Goal: Information Seeking & Learning: Check status

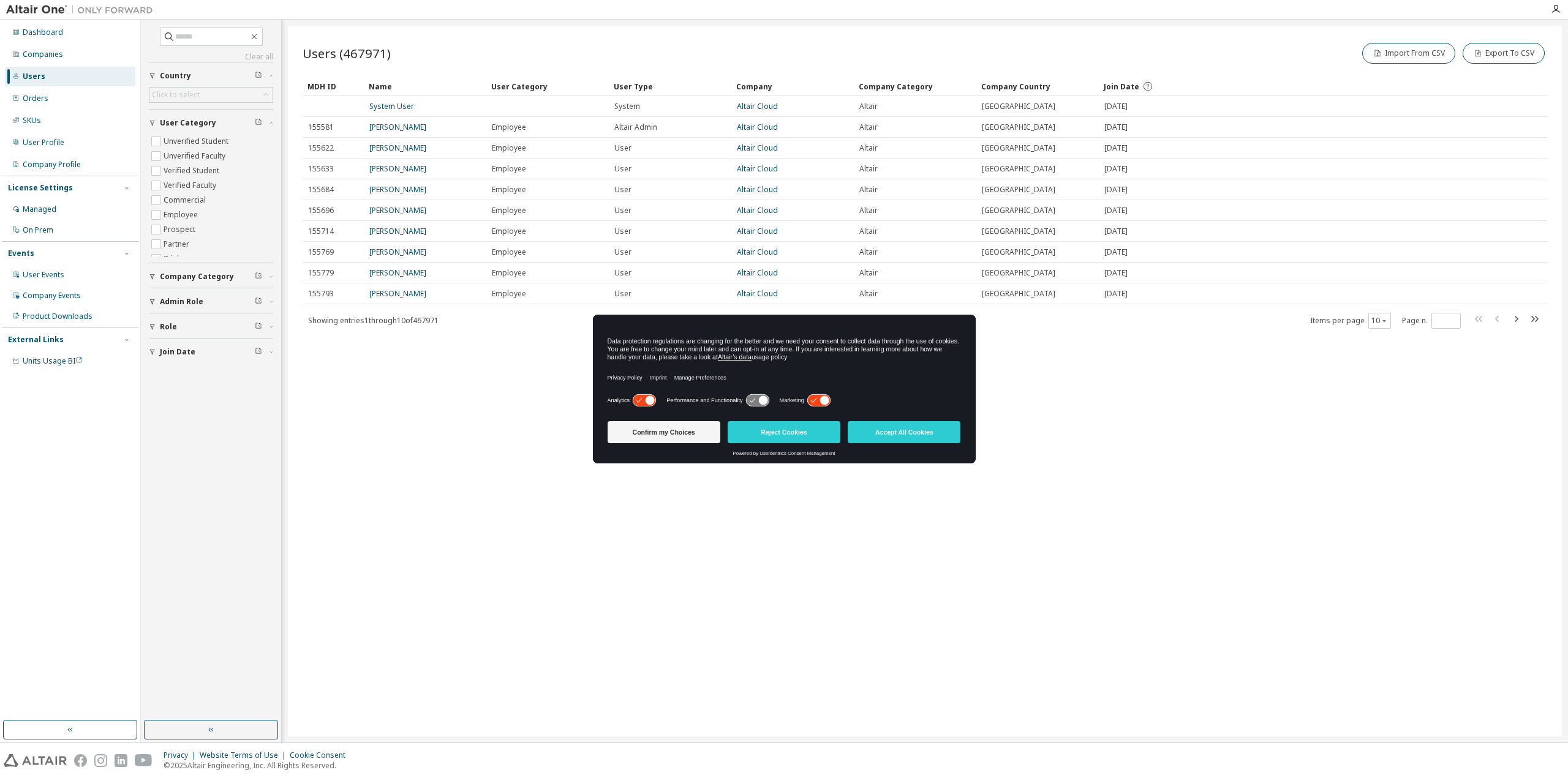
click at [647, 402] on icon at bounding box center [650, 400] width 9 height 9
click at [825, 400] on icon at bounding box center [825, 400] width 9 height 9
click at [815, 434] on button "Reject Cookies" at bounding box center [784, 432] width 113 height 22
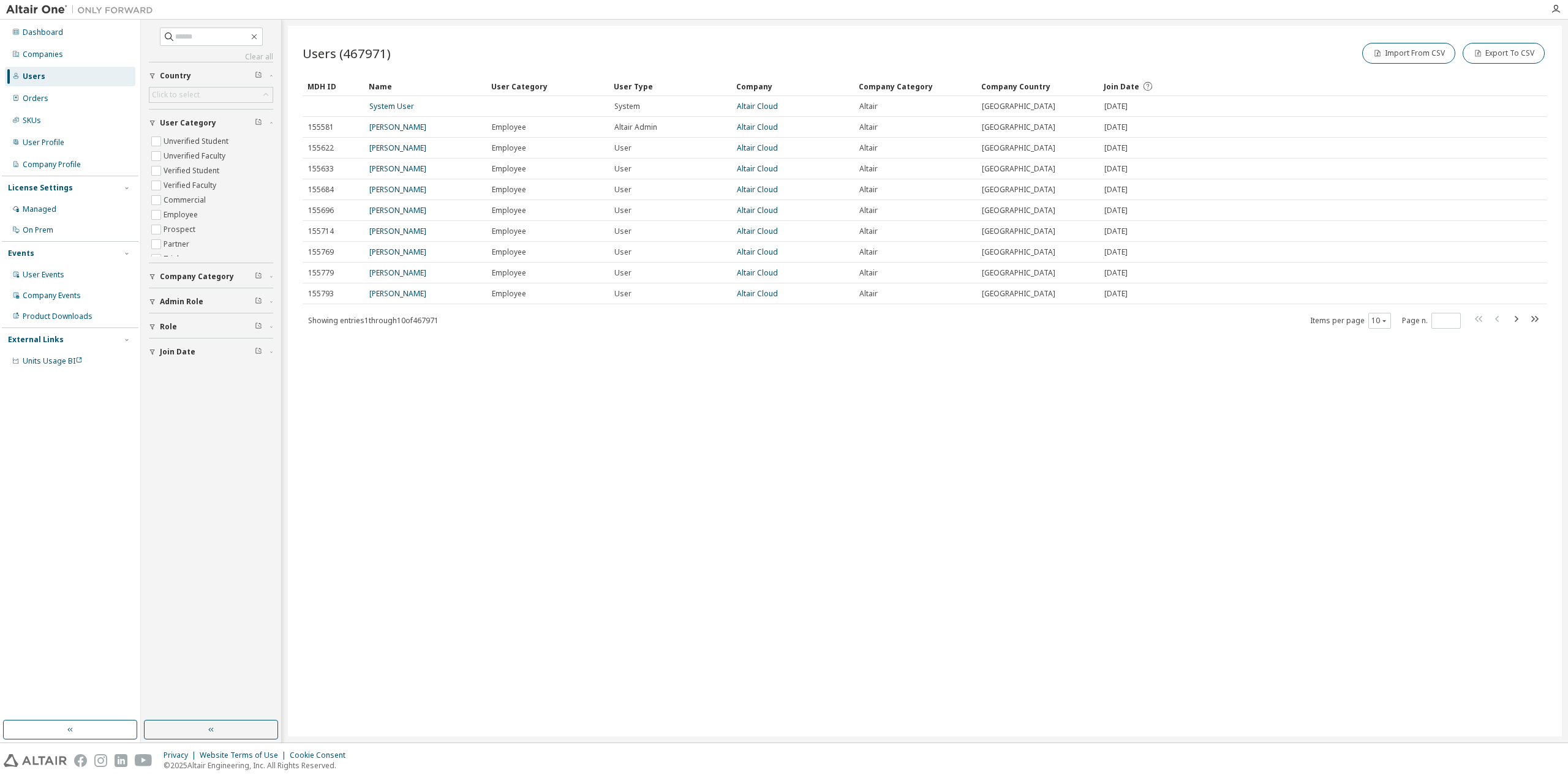
click at [524, 426] on div "Users (467971) Import From CSV Export To CSV Clear Load Save Save As Field Oper…" at bounding box center [925, 381] width 1274 height 711
click at [237, 38] on input "text" at bounding box center [212, 36] width 73 height 12
paste input "**********"
type input "**********"
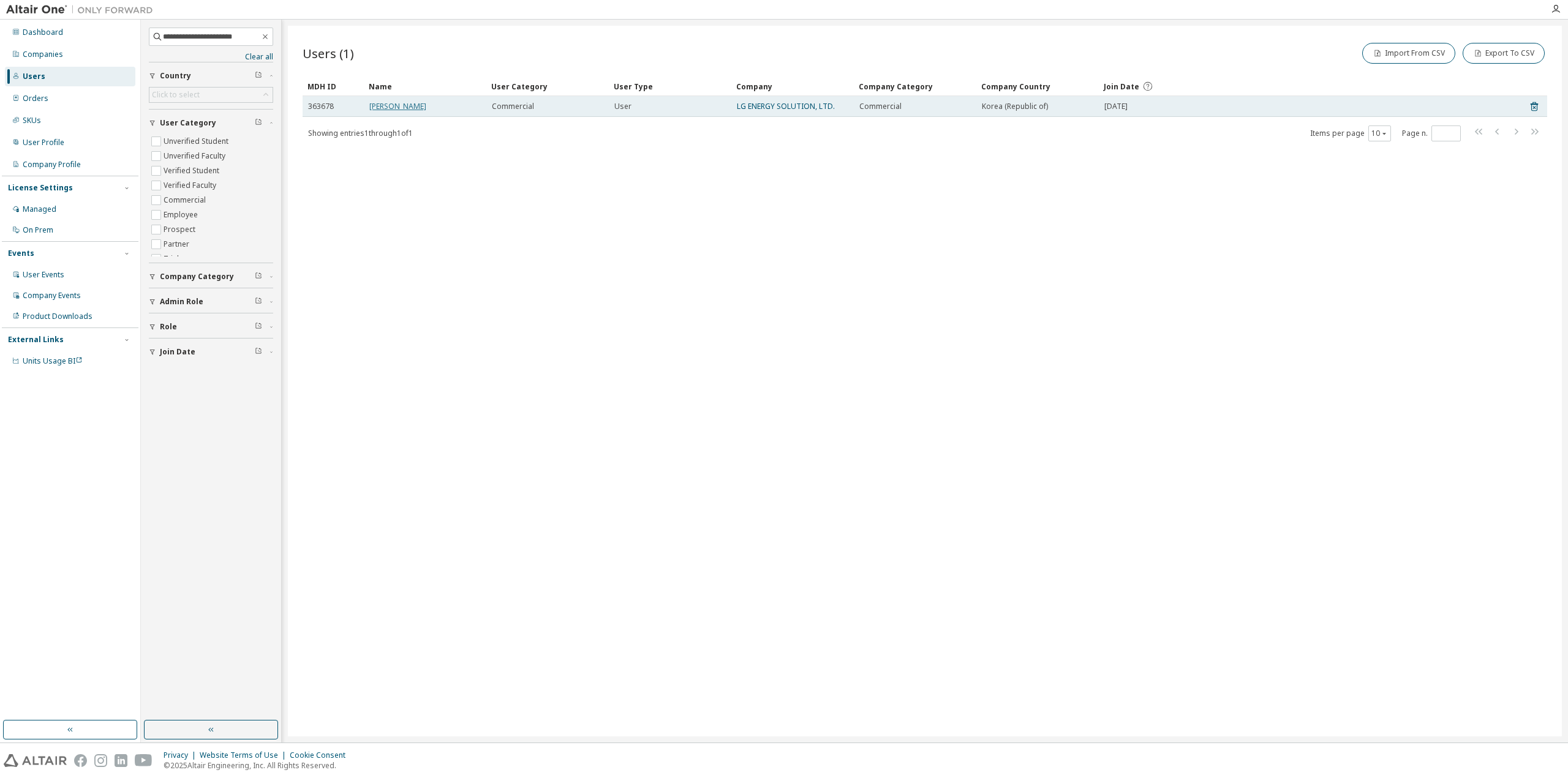
click at [395, 103] on link "Sungwon Mun" at bounding box center [398, 106] width 57 height 10
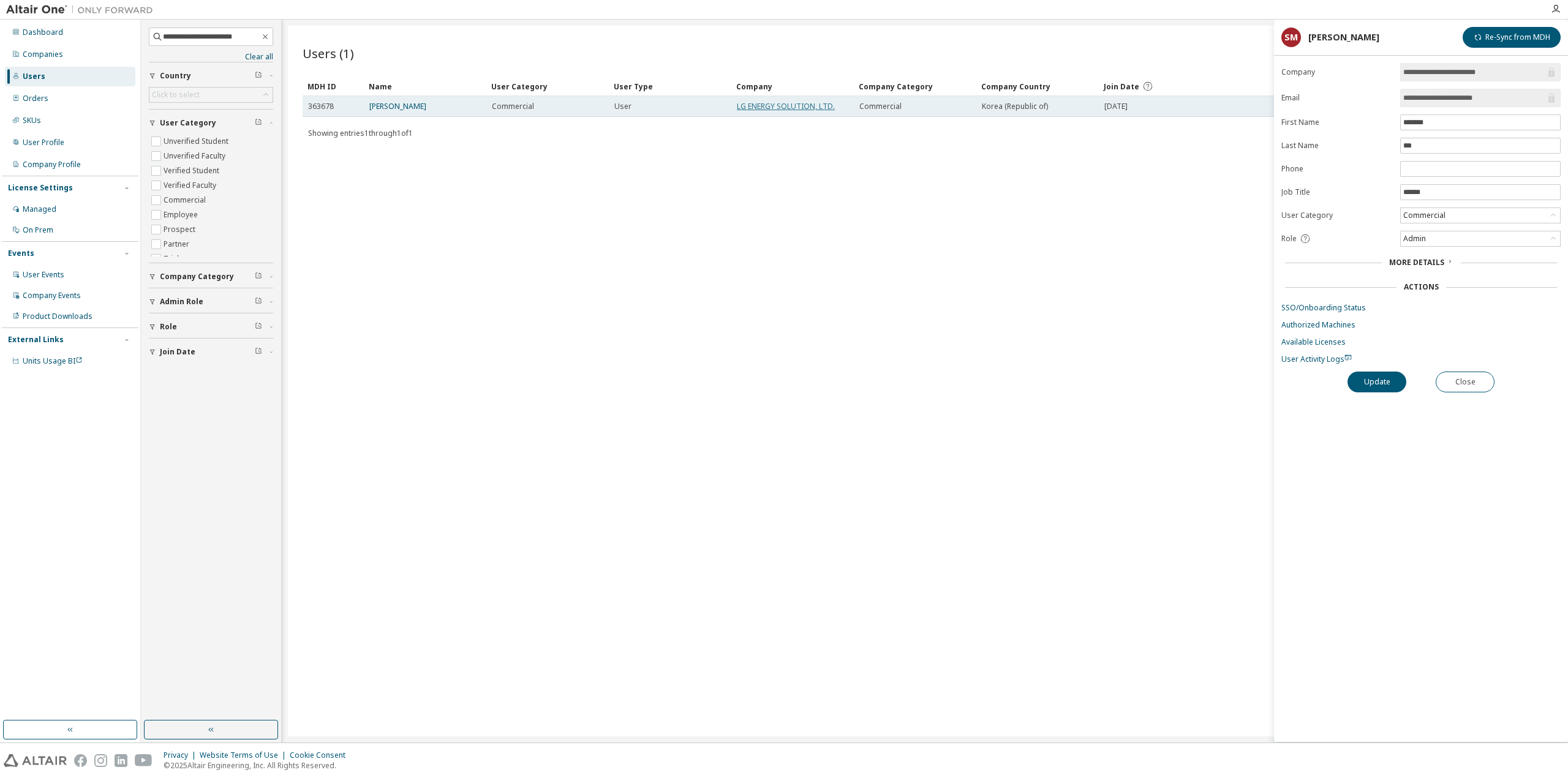
click at [778, 103] on link "LG ENERGY SOLUTION, LTD." at bounding box center [786, 106] width 98 height 10
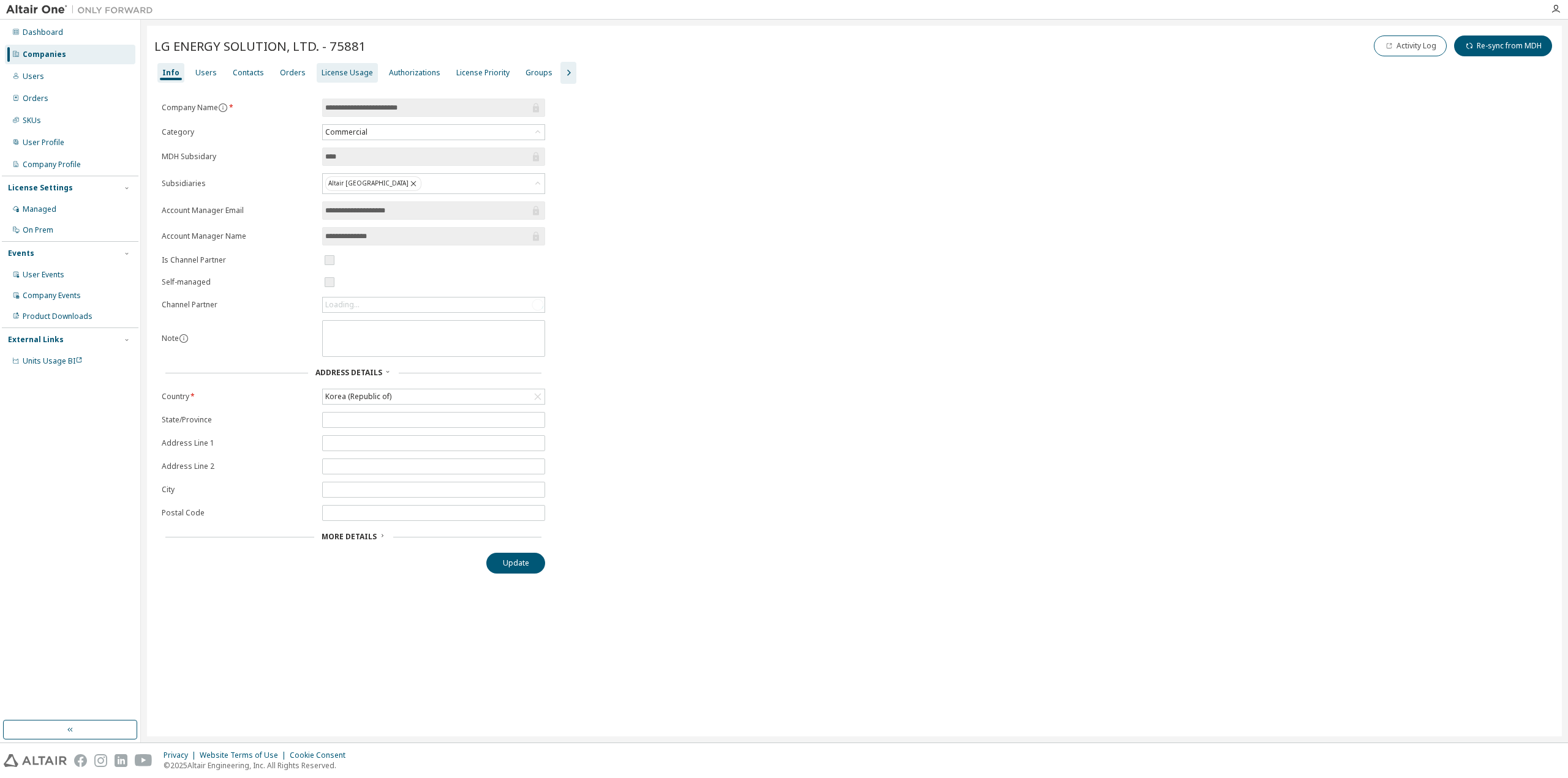
click at [321, 72] on div "License Usage" at bounding box center [347, 73] width 51 height 10
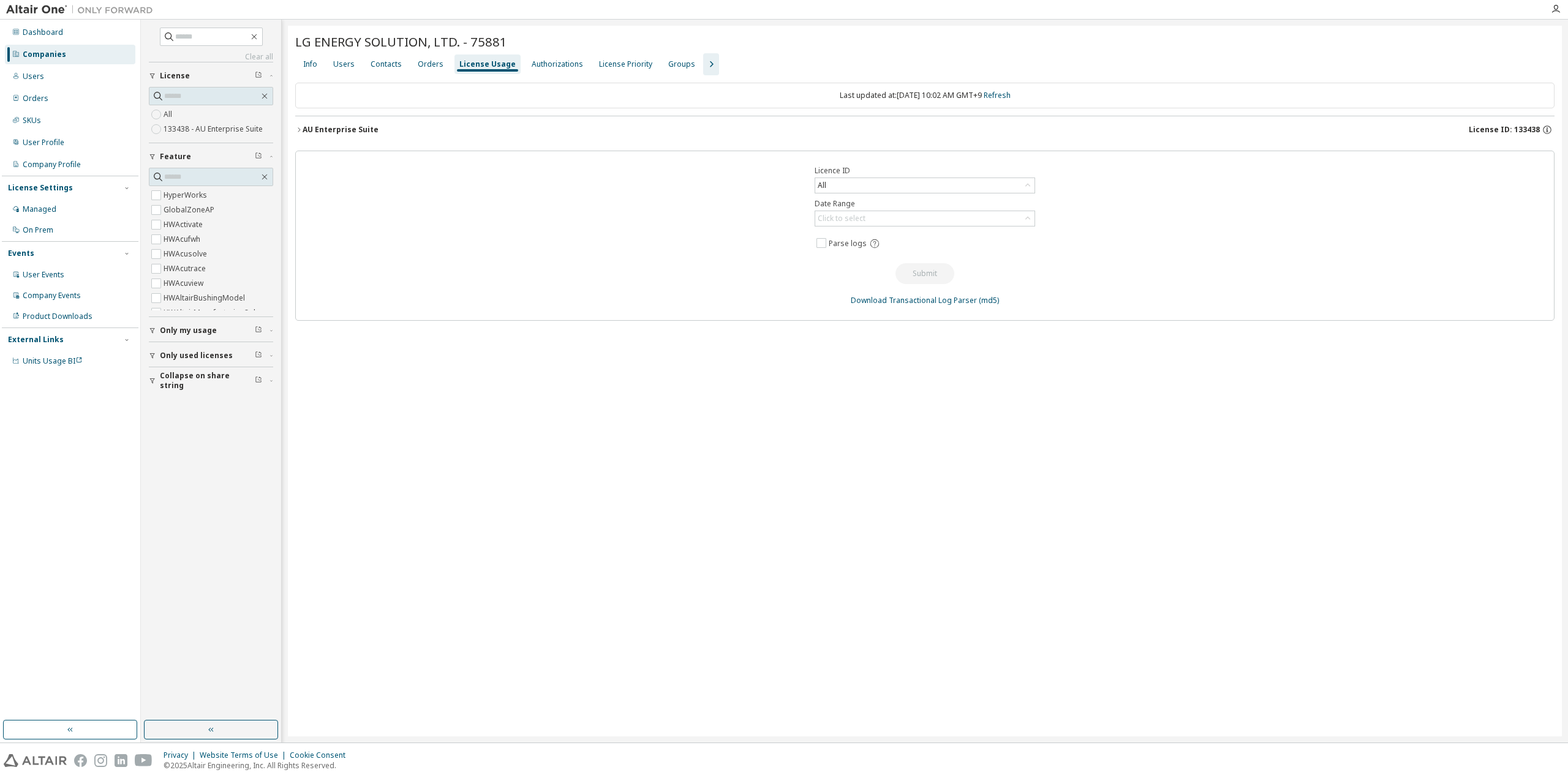
click at [295, 128] on icon "button" at bounding box center [299, 129] width 7 height 7
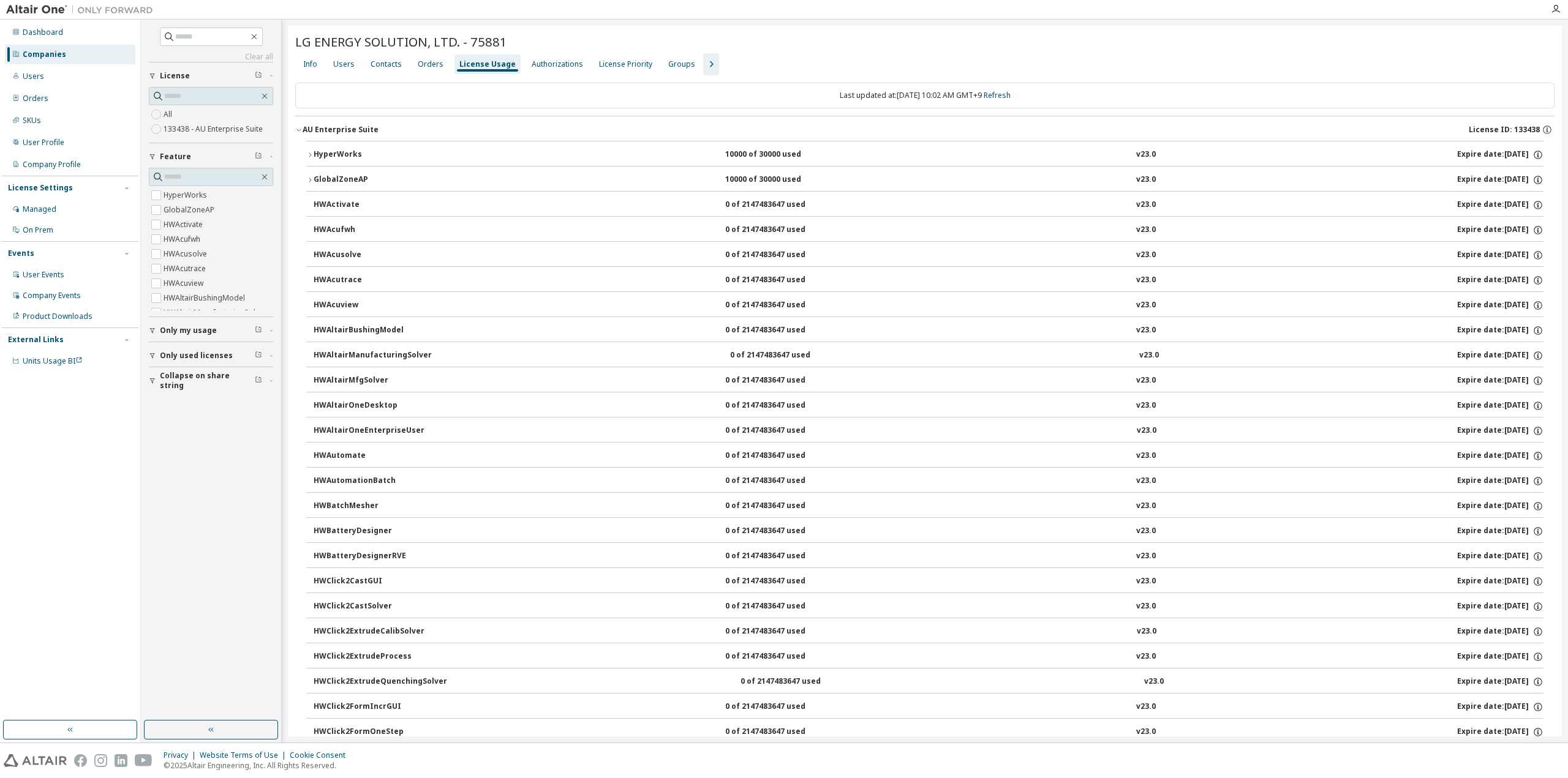
click at [295, 127] on icon "button" at bounding box center [299, 129] width 7 height 7
